Goal: Navigation & Orientation: Find specific page/section

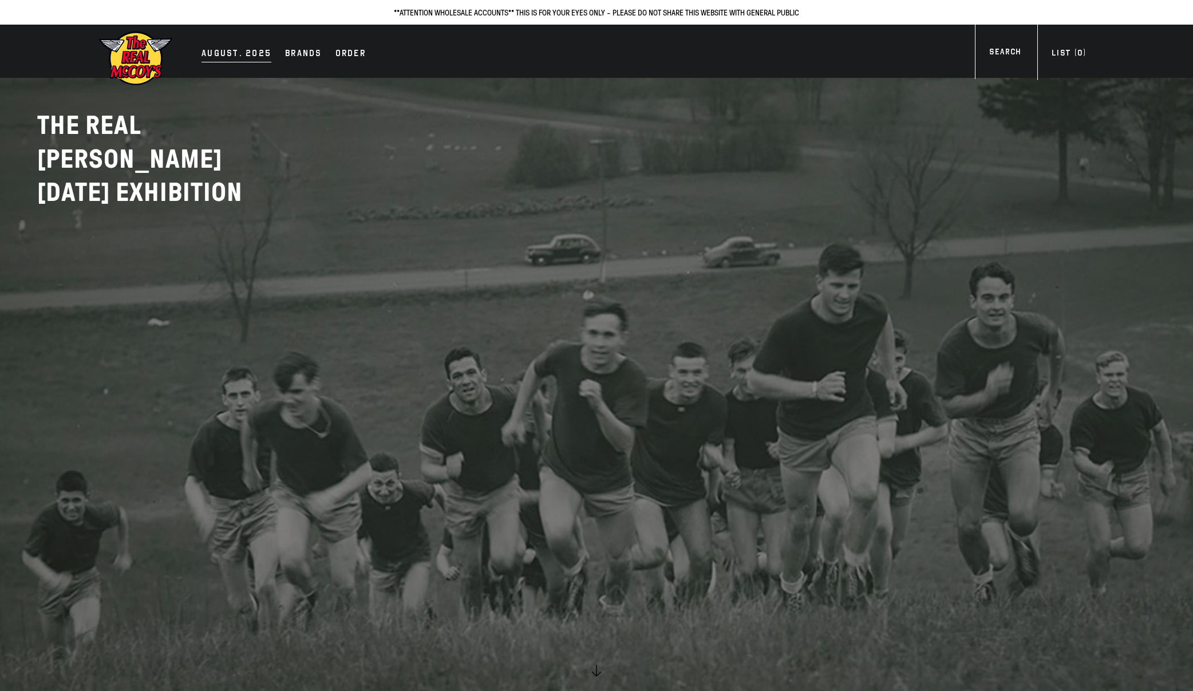
click at [247, 57] on div "AUGUST. 2025" at bounding box center [237, 54] width 70 height 16
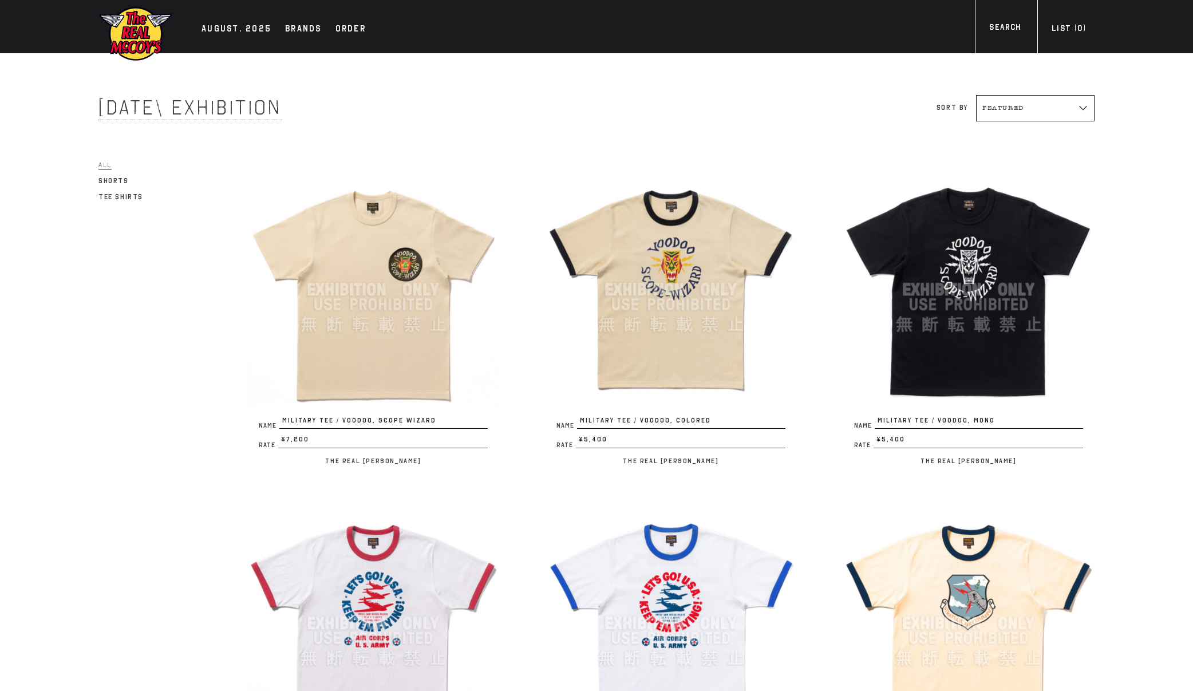
click at [109, 169] on link "All" at bounding box center [104, 165] width 13 height 14
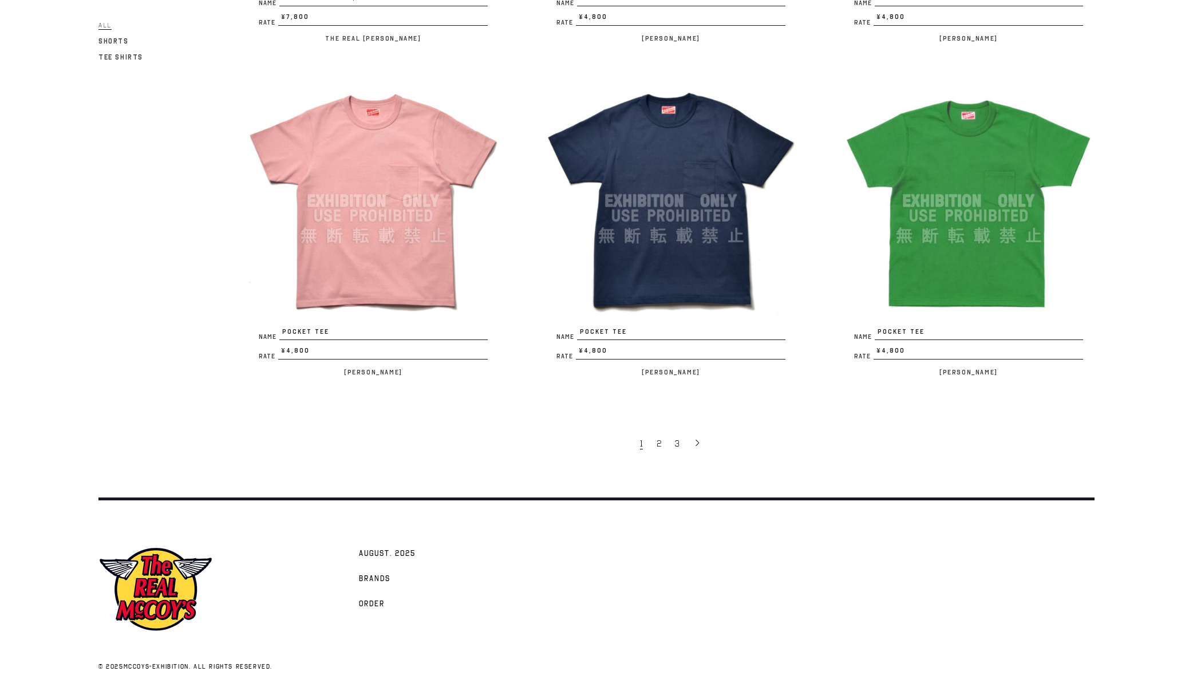
scroll to position [2427, 0]
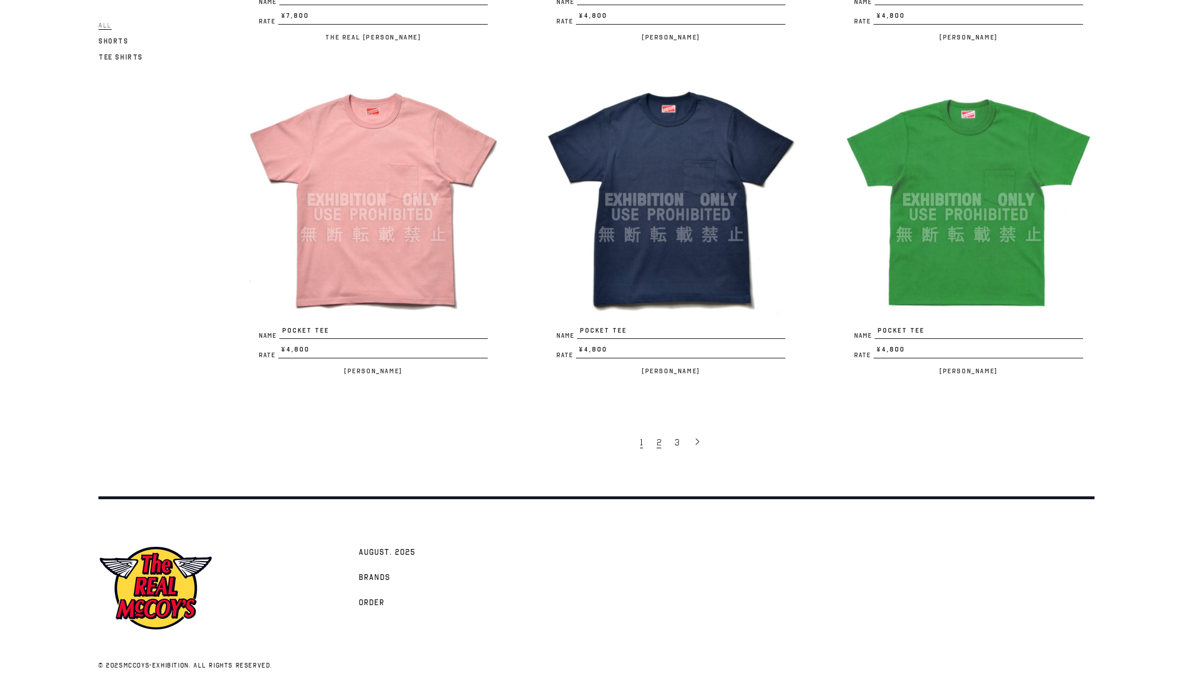
click at [660, 443] on span "2" at bounding box center [659, 442] width 5 height 11
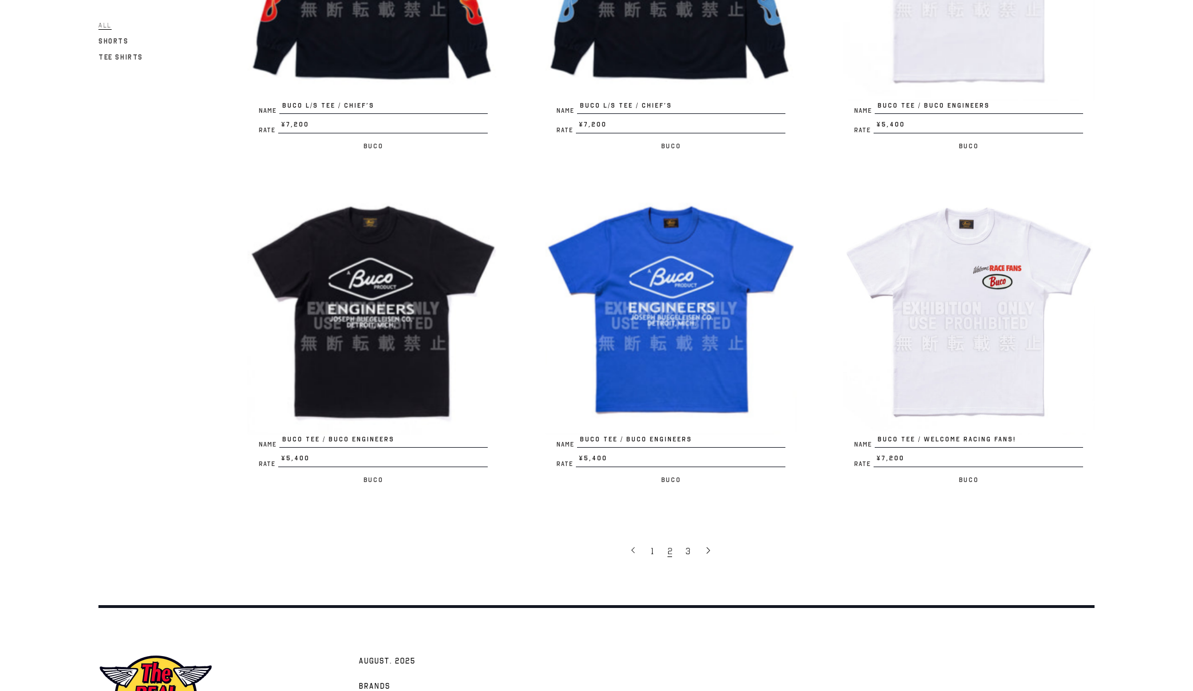
scroll to position [2427, 0]
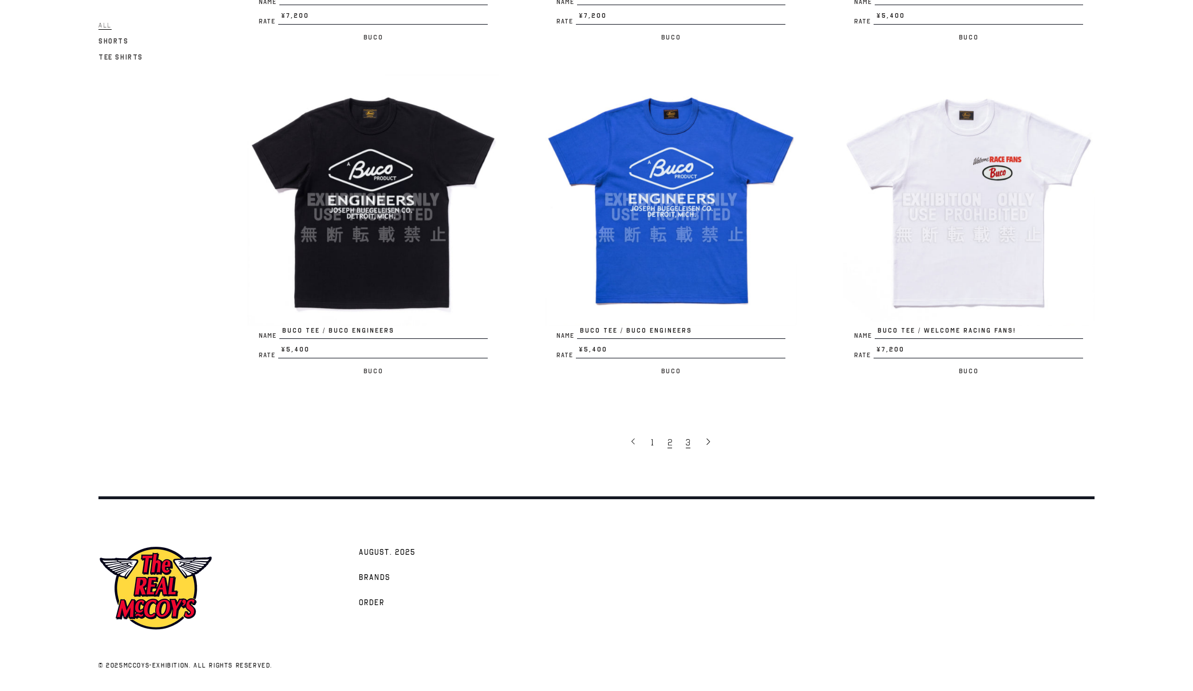
click at [691, 443] on link "3" at bounding box center [689, 442] width 18 height 24
